Goal: Information Seeking & Learning: Learn about a topic

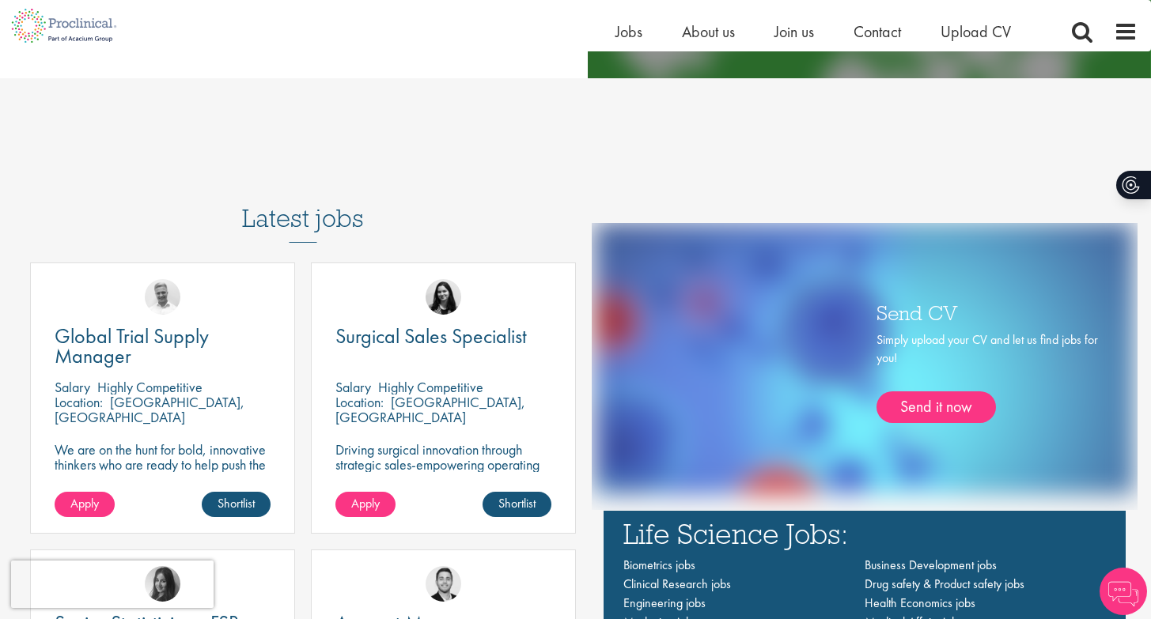
click at [297, 206] on h3 "Latest jobs" at bounding box center [303, 204] width 122 height 78
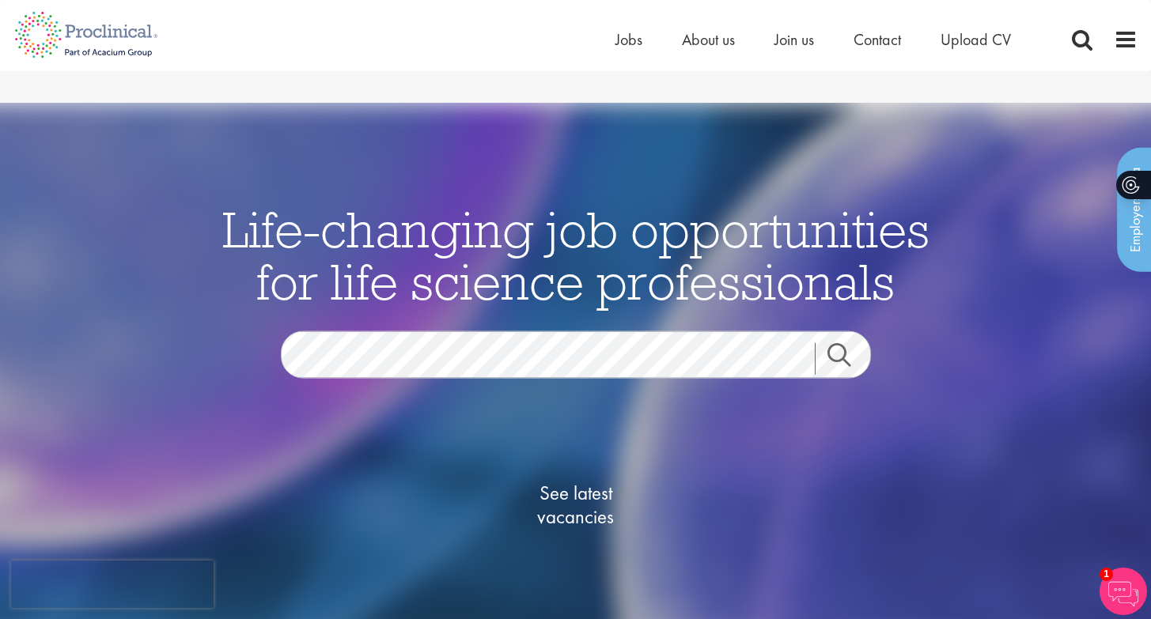
click at [846, 343] on link "Search" at bounding box center [849, 359] width 68 height 32
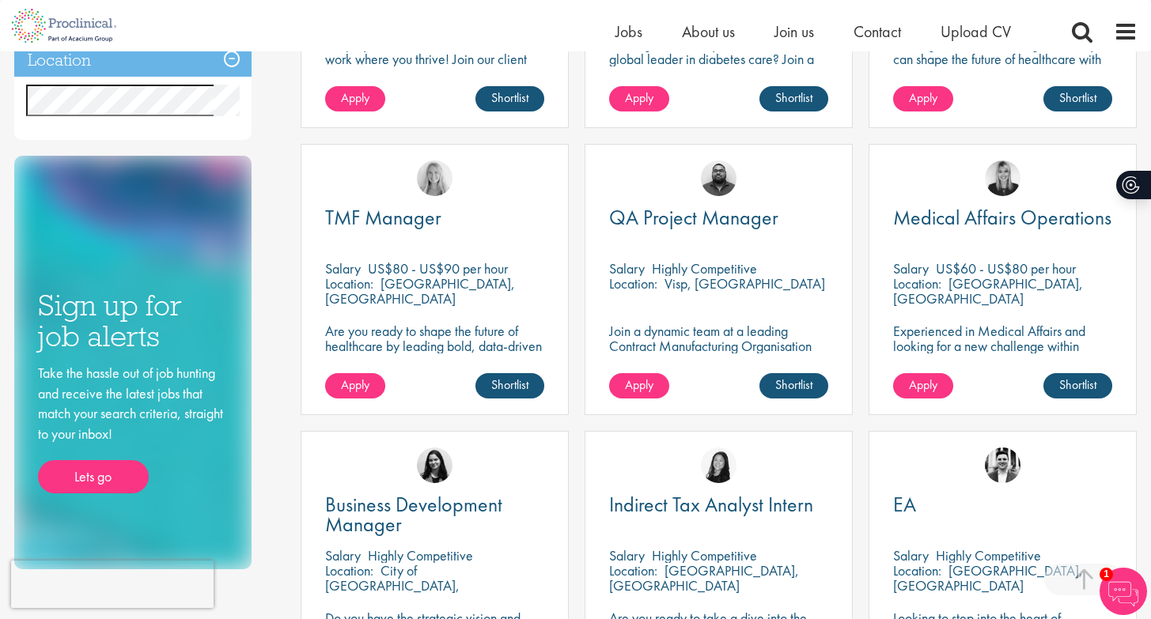
scroll to position [1048, 0]
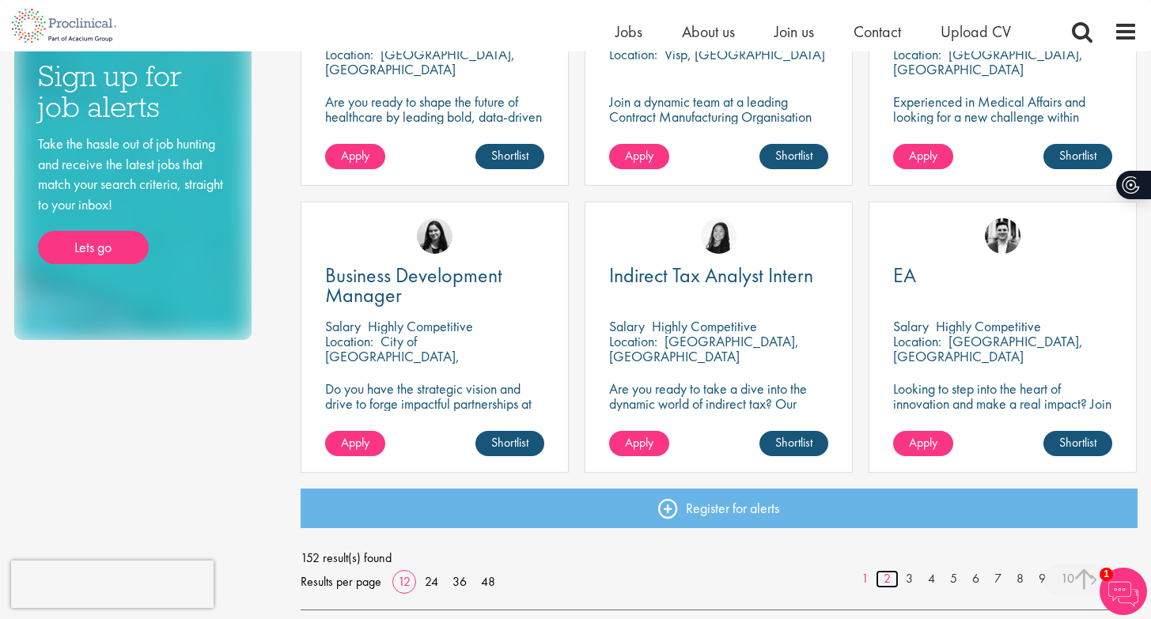
click at [888, 570] on link "2" at bounding box center [887, 579] width 23 height 18
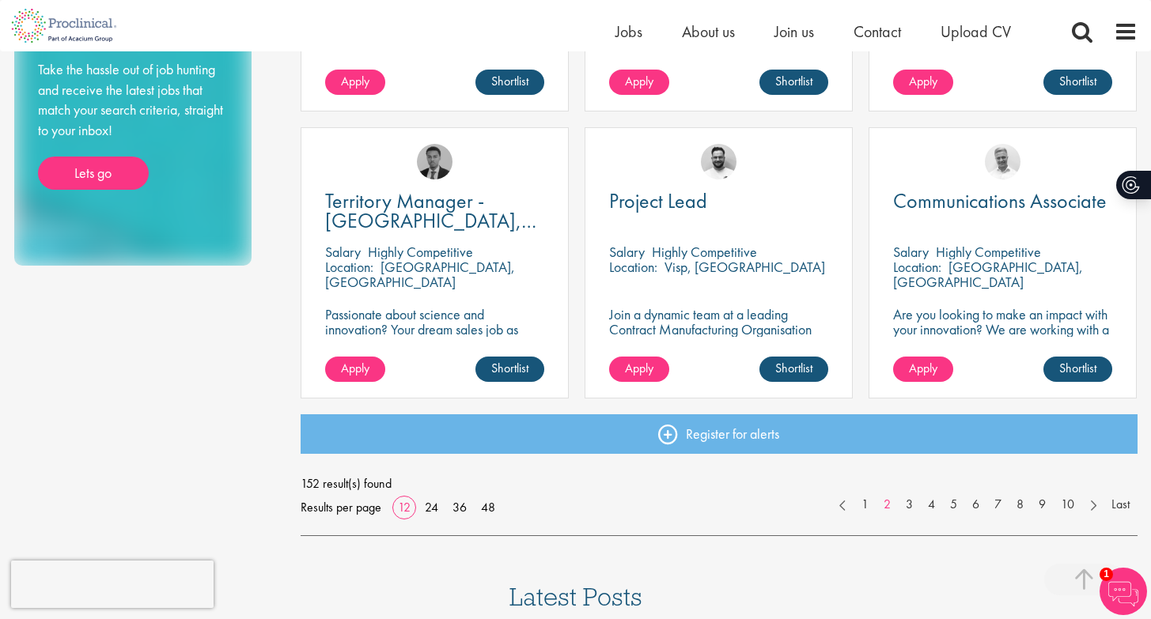
scroll to position [1123, 0]
click at [899, 495] on link "3" at bounding box center [909, 504] width 23 height 18
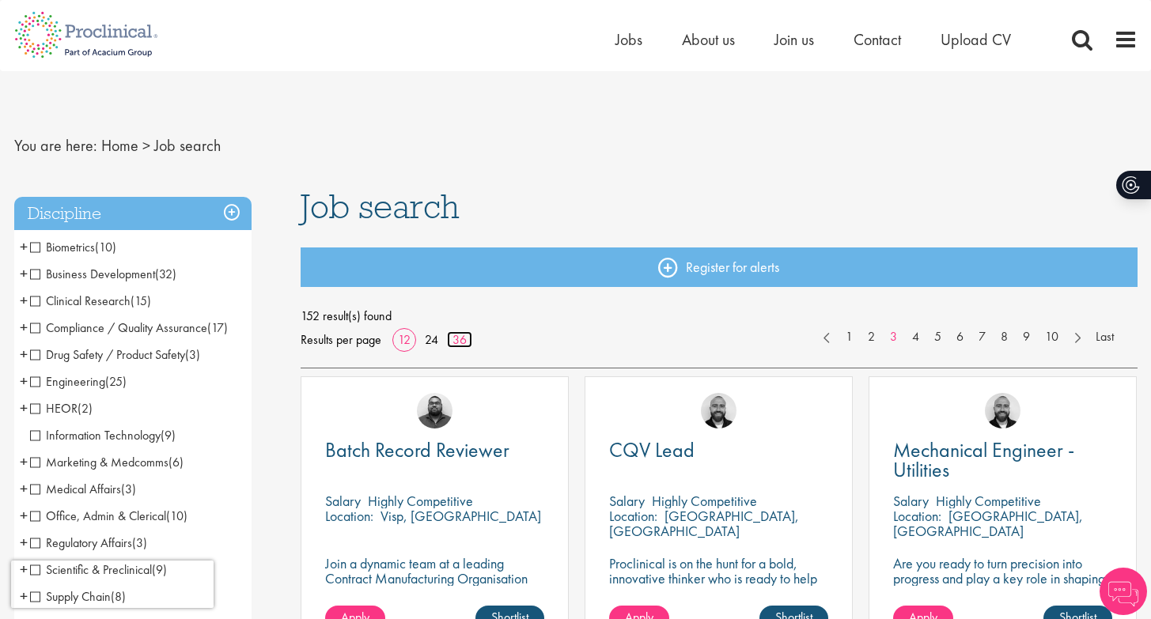
click at [464, 339] on link "36" at bounding box center [459, 339] width 25 height 17
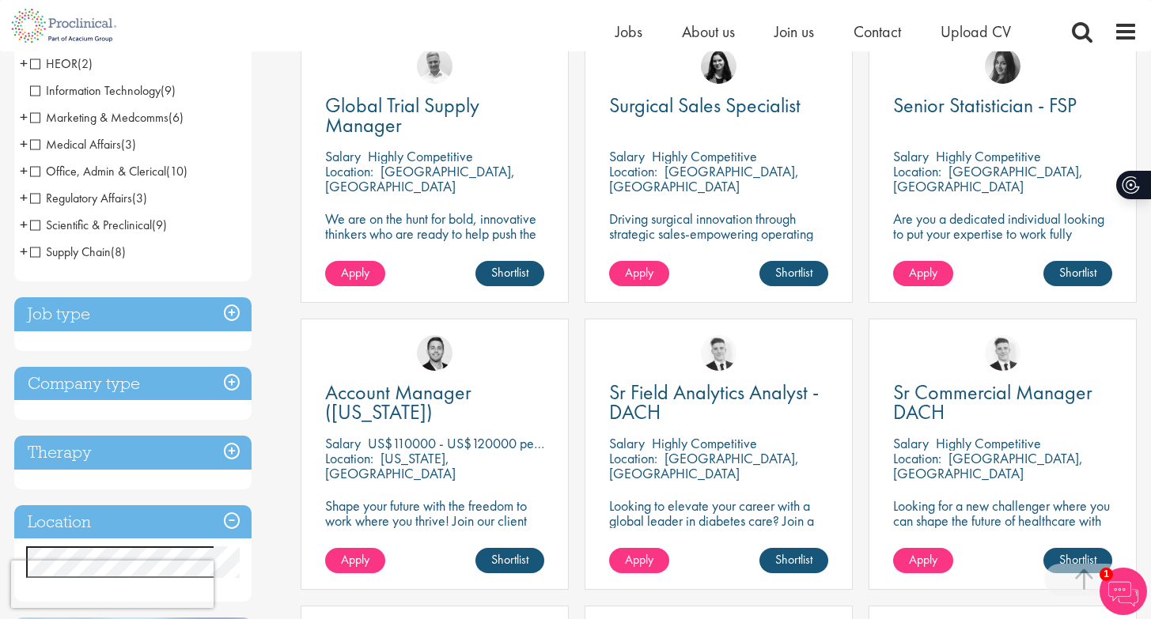
scroll to position [422, 0]
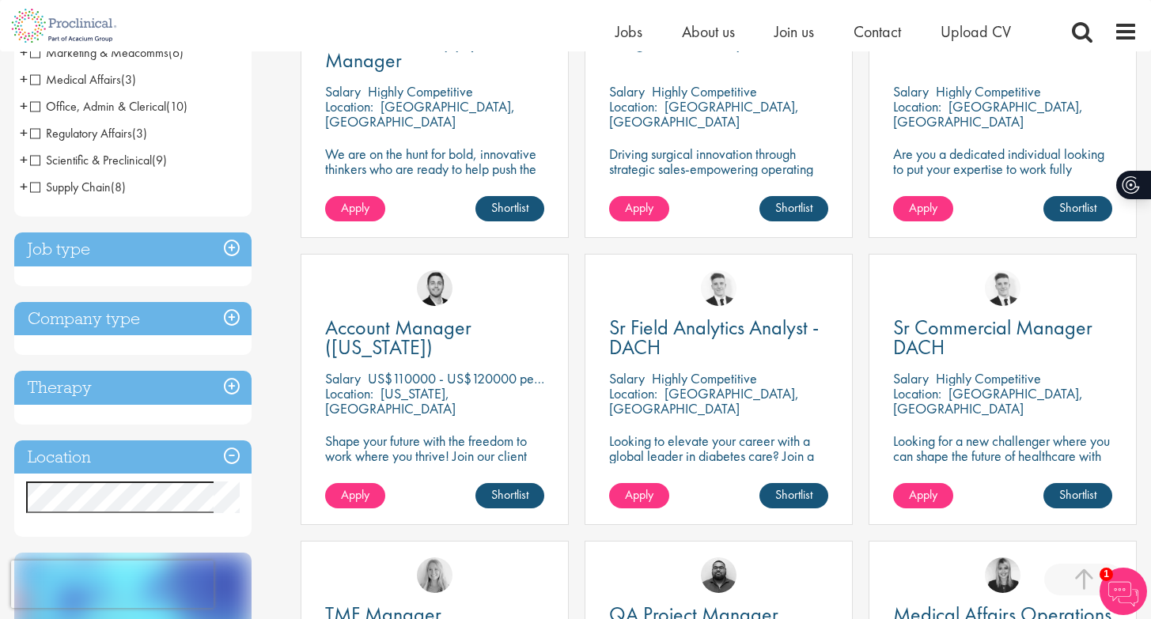
click at [161, 441] on h3 "Location" at bounding box center [132, 458] width 237 height 34
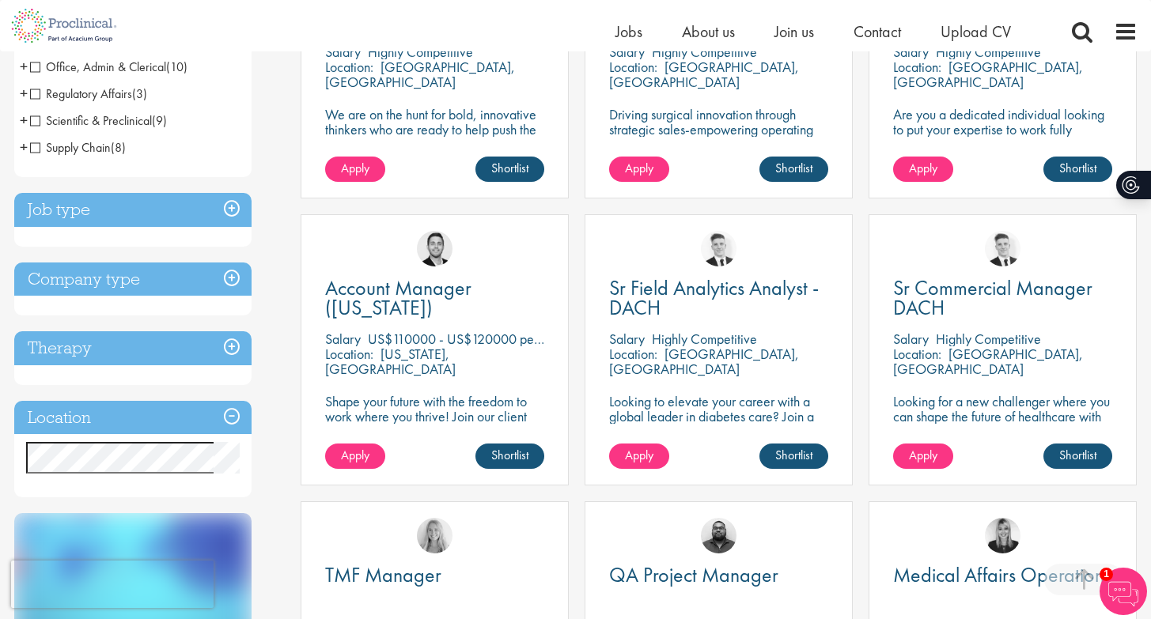
scroll to position [555, 0]
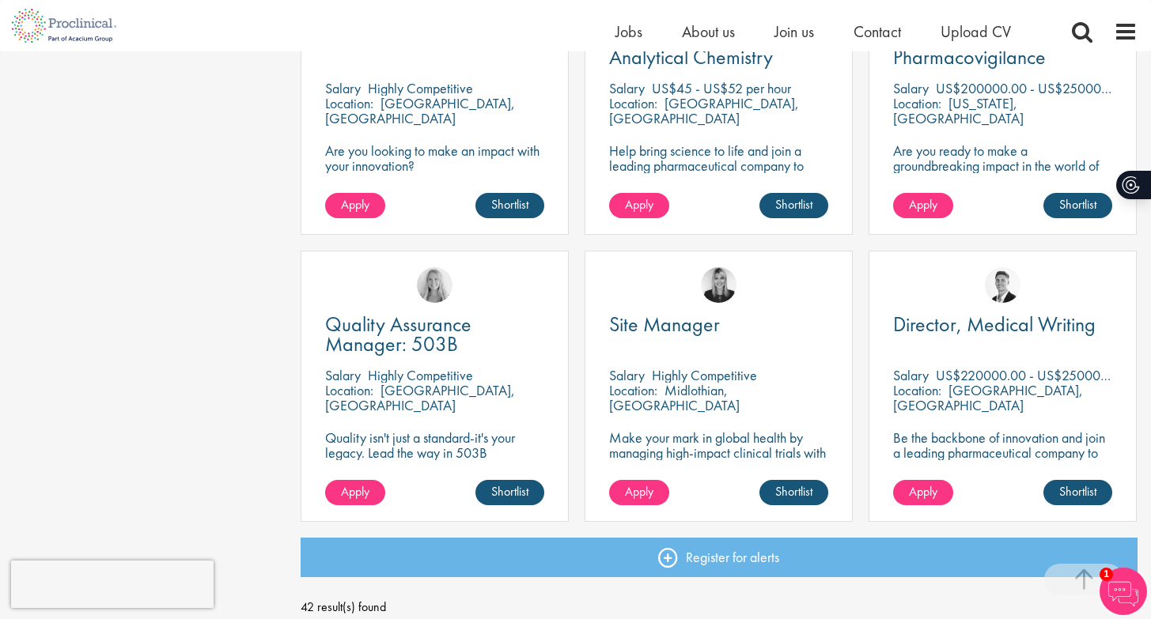
scroll to position [3440, 0]
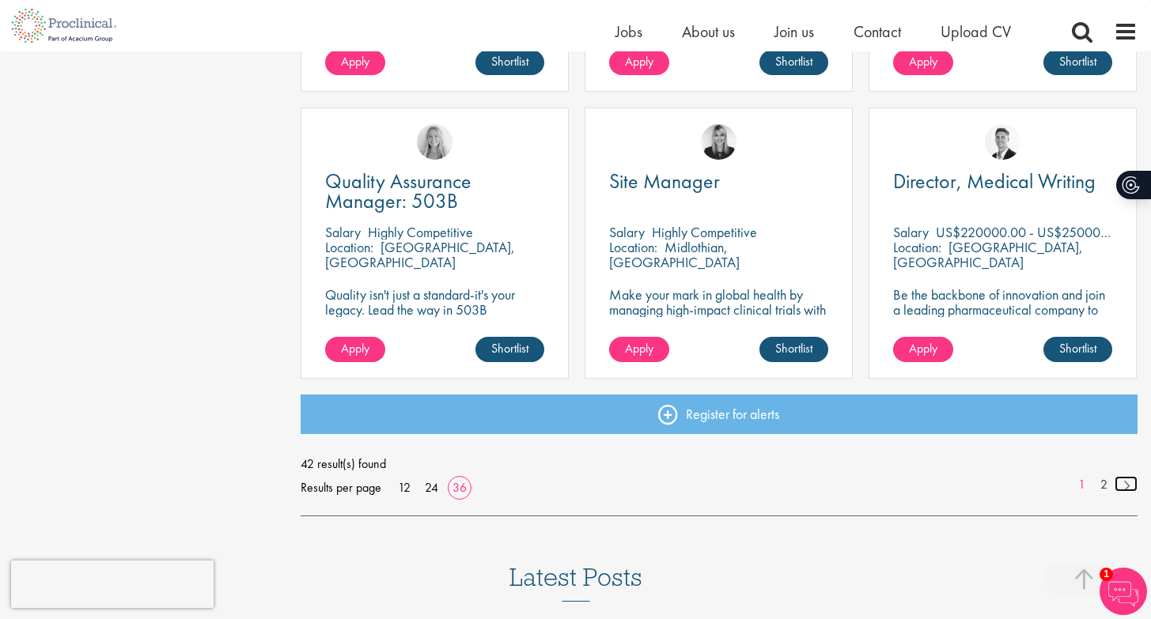
click at [1119, 476] on link at bounding box center [1126, 484] width 23 height 16
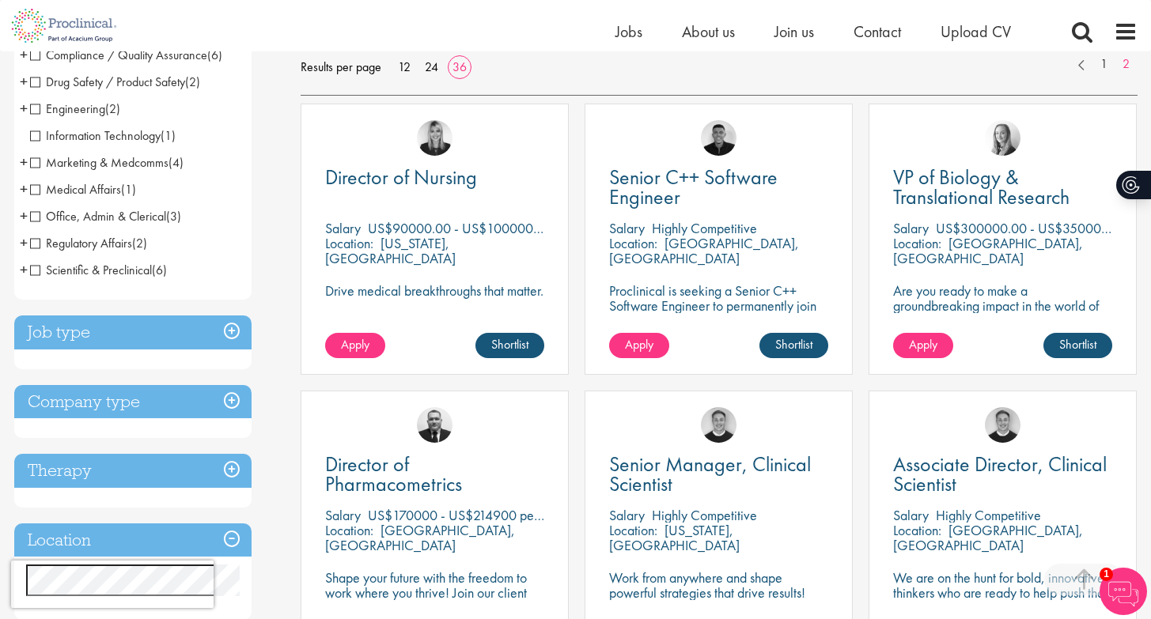
scroll to position [343, 0]
